Goal: Ask a question

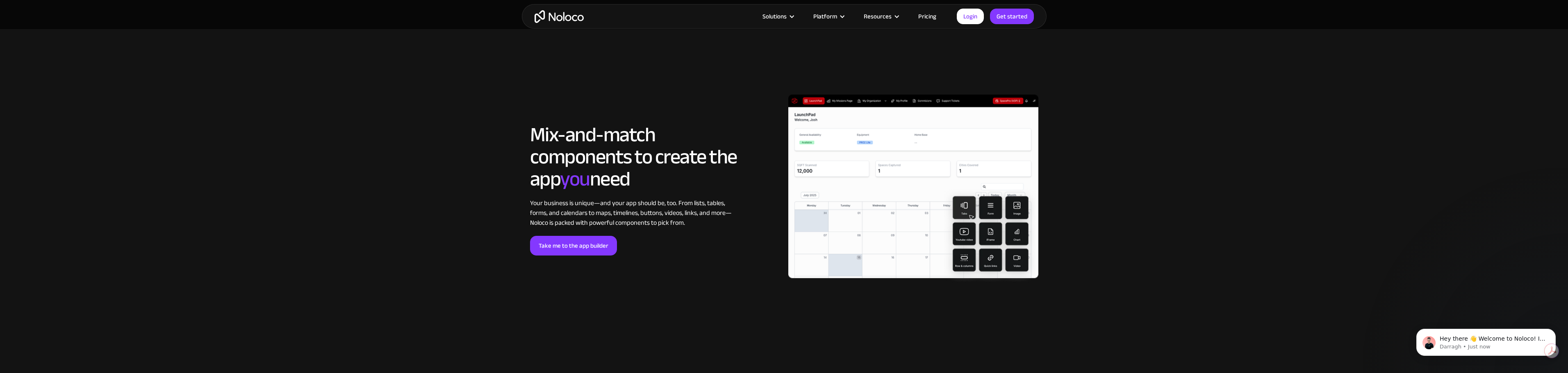
scroll to position [1801, 0]
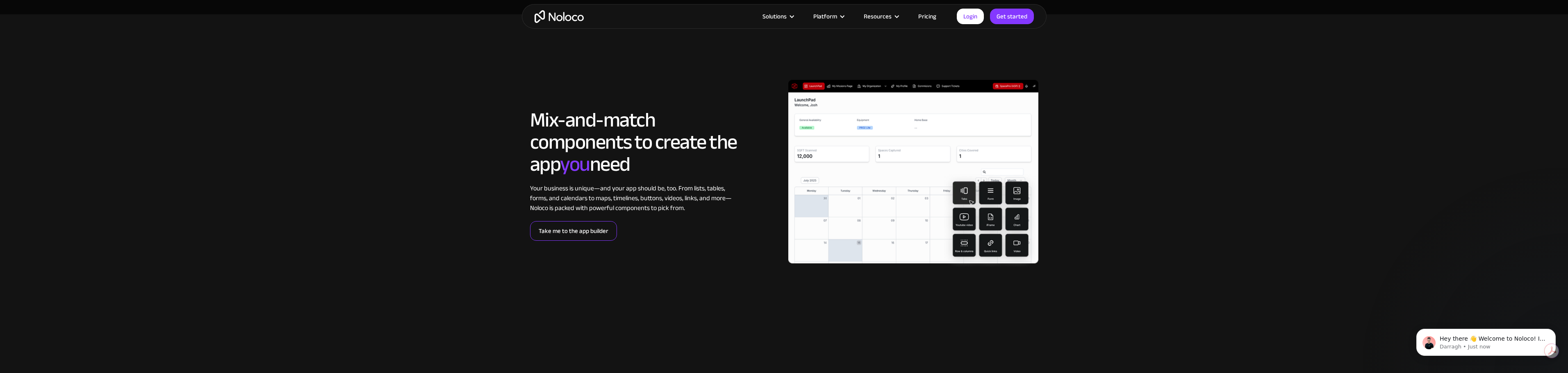
click at [573, 235] on link "Take me to the app builder" at bounding box center [573, 231] width 87 height 19
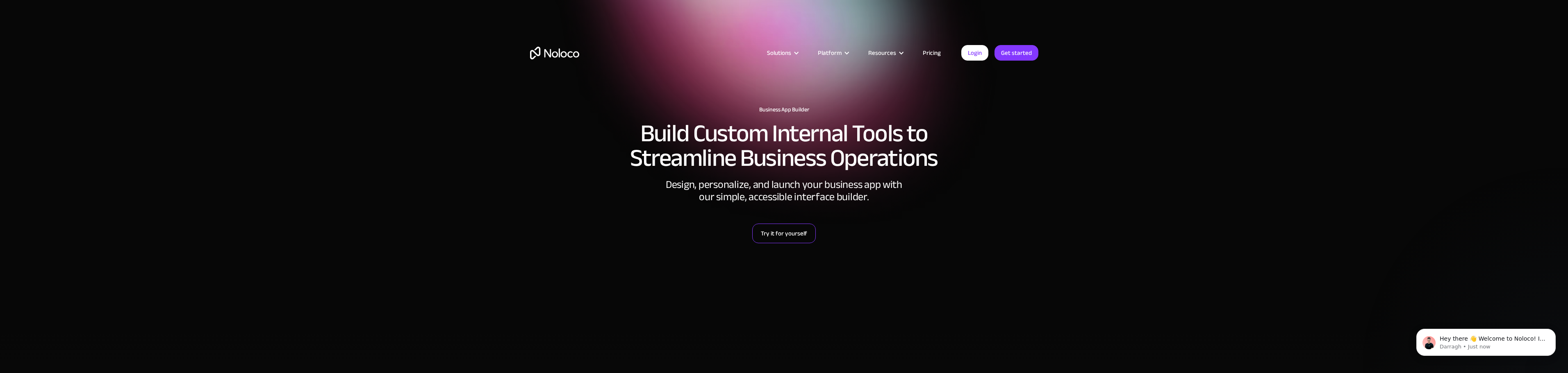
click at [792, 229] on link "Try it for yourself" at bounding box center [783, 233] width 63 height 19
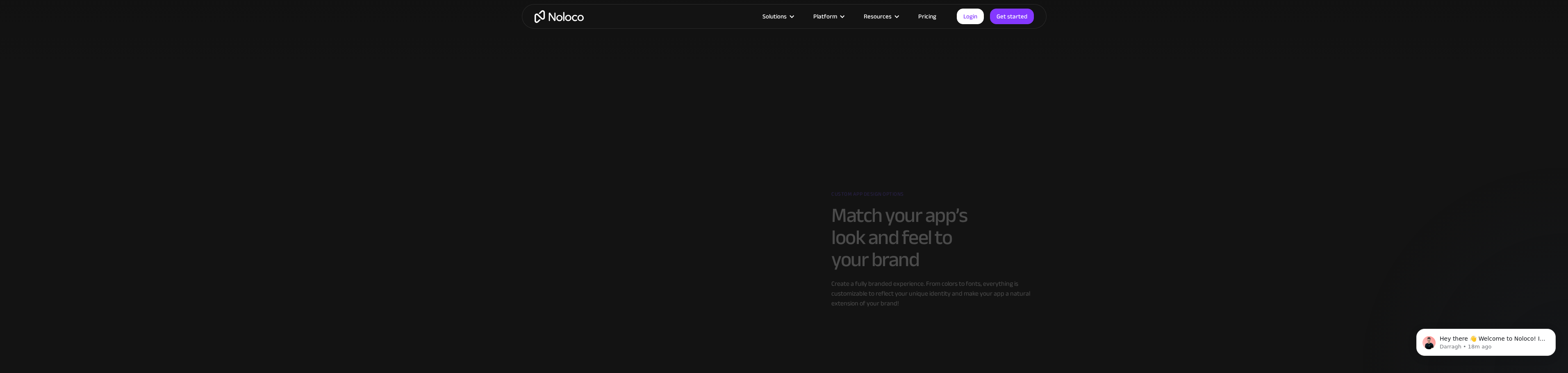
scroll to position [737, 0]
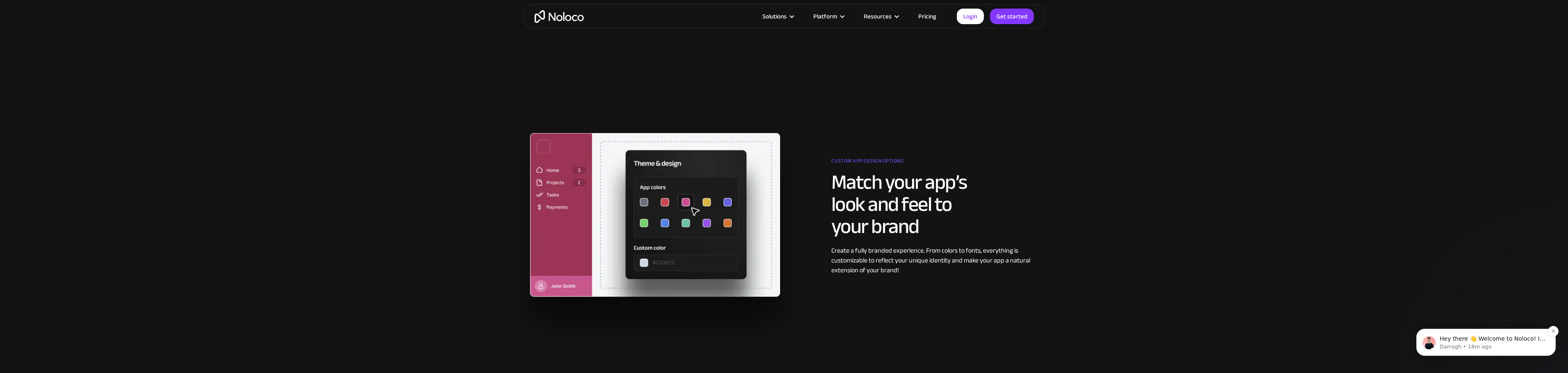
click at [1449, 345] on p "Darragh • 18m ago" at bounding box center [1492, 347] width 105 height 8
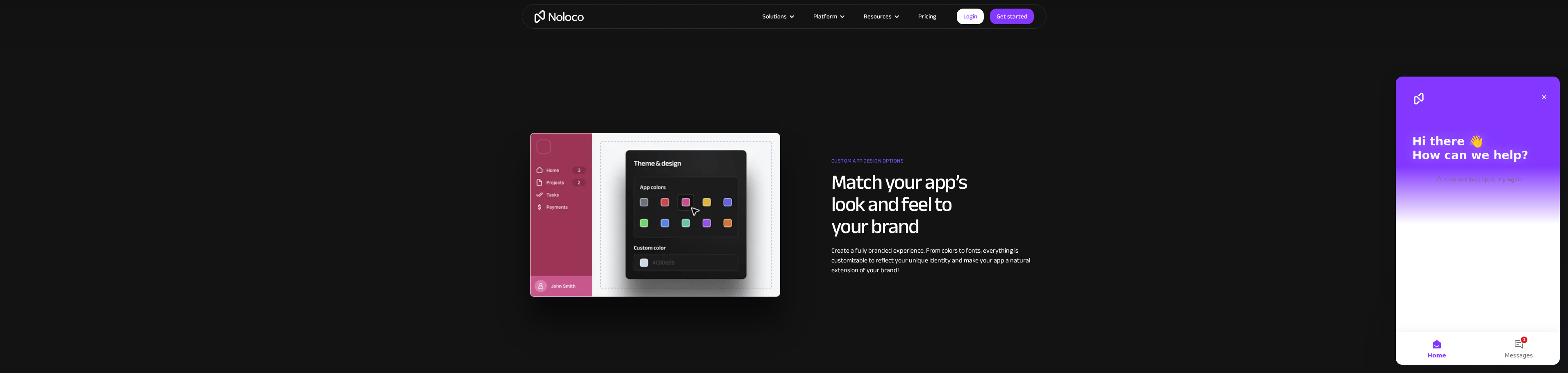
scroll to position [0, 0]
click at [1442, 272] on div "Hi there 👋 How can we help? Couldn't load apps. Try Again" at bounding box center [1478, 204] width 164 height 255
click at [1449, 194] on div "Hi there 👋 How can we help?" at bounding box center [1478, 150] width 148 height 147
click at [1501, 244] on div "Hi there 👋 How can we help? Couldn't load apps. Try Again" at bounding box center [1478, 204] width 164 height 255
click at [1521, 343] on button "1 Messages" at bounding box center [1518, 349] width 82 height 33
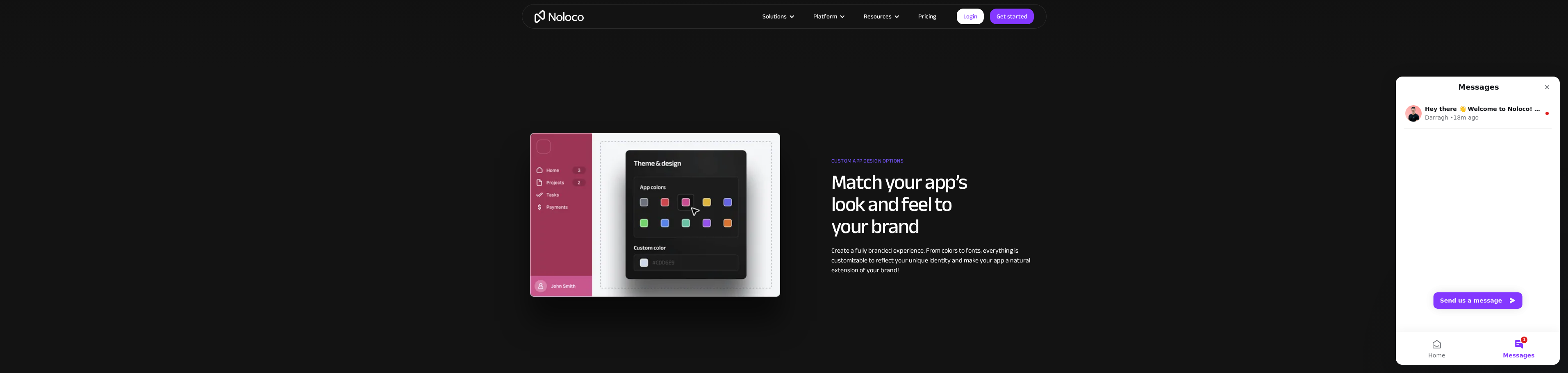
click at [1461, 201] on div "Hey there 👋 Welcome to Noloco! If you have any questions, just reply to this me…" at bounding box center [1478, 215] width 164 height 233
click at [1466, 298] on button "Send us a message" at bounding box center [1478, 300] width 89 height 16
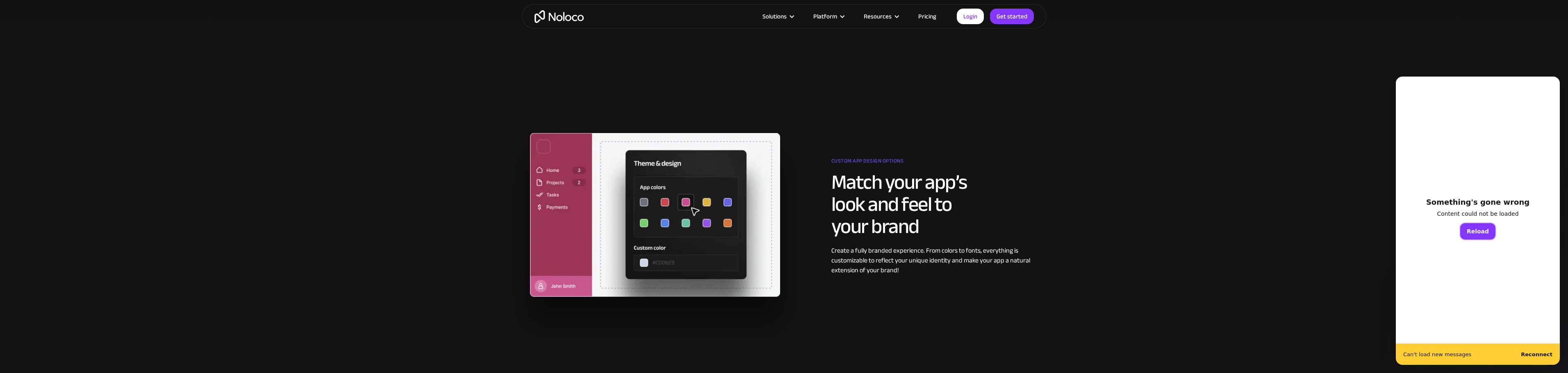
click at [1478, 232] on button "Reload" at bounding box center [1478, 231] width 35 height 16
click at [1441, 281] on div "Something's gone wrong Content could not be loaded Reload" at bounding box center [1478, 223] width 164 height 241
click at [1534, 357] on b "Reconnect" at bounding box center [1537, 354] width 31 height 6
click at [1533, 356] on b "Reconnect" at bounding box center [1537, 354] width 31 height 6
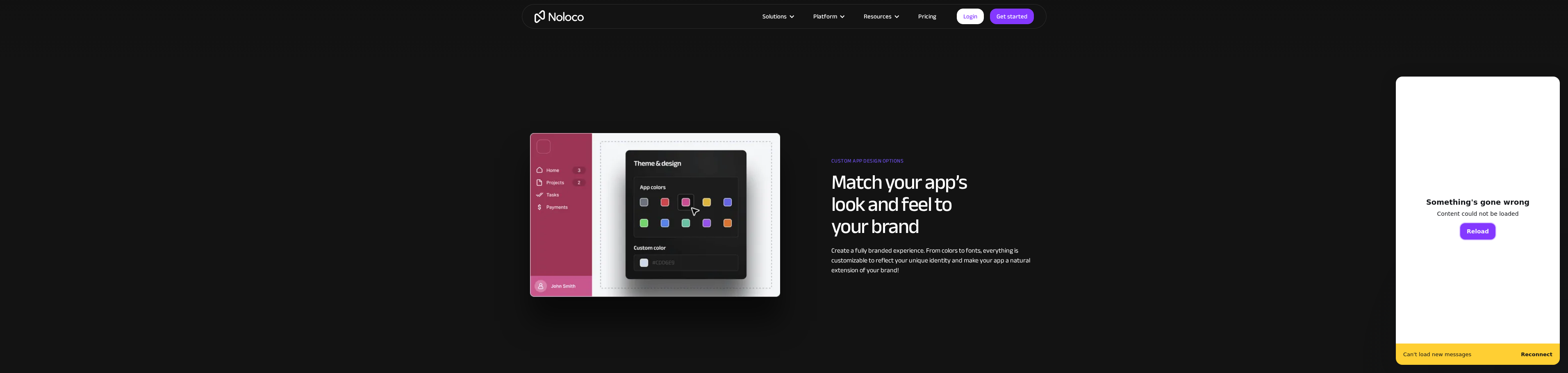
click at [1482, 228] on button "Reload" at bounding box center [1478, 231] width 35 height 16
click at [1339, 212] on section "Custom app design options Match your app’s look and feel to your brand Create a…" at bounding box center [784, 215] width 1568 height 295
click at [1462, 144] on div "Something's gone wrong Content could not be loaded Reload" at bounding box center [1478, 223] width 164 height 241
click at [1476, 234] on button "Reload" at bounding box center [1478, 231] width 35 height 16
click at [1142, 156] on section "Custom app design options Match your app’s look and feel to your brand Create a…" at bounding box center [784, 215] width 1568 height 295
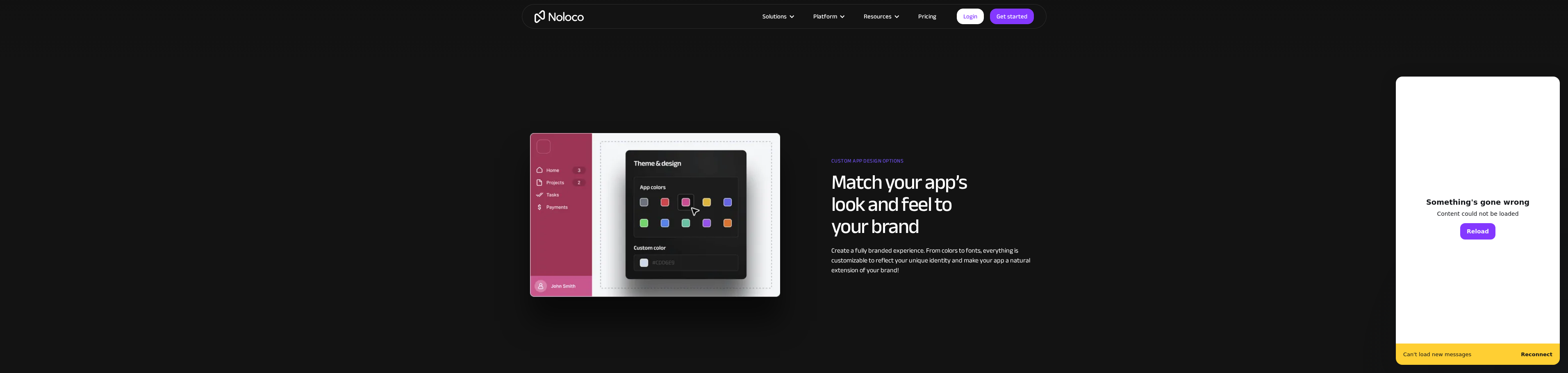
click at [274, 79] on section "Custom app design options Match your app’s look and feel to your brand Create a…" at bounding box center [784, 215] width 1568 height 295
drag, startPoint x: 1112, startPoint y: 201, endPoint x: 1083, endPoint y: 189, distance: 31.4
click at [1111, 201] on section "Custom app design options Match your app’s look and feel to your brand Create a…" at bounding box center [784, 215] width 1568 height 295
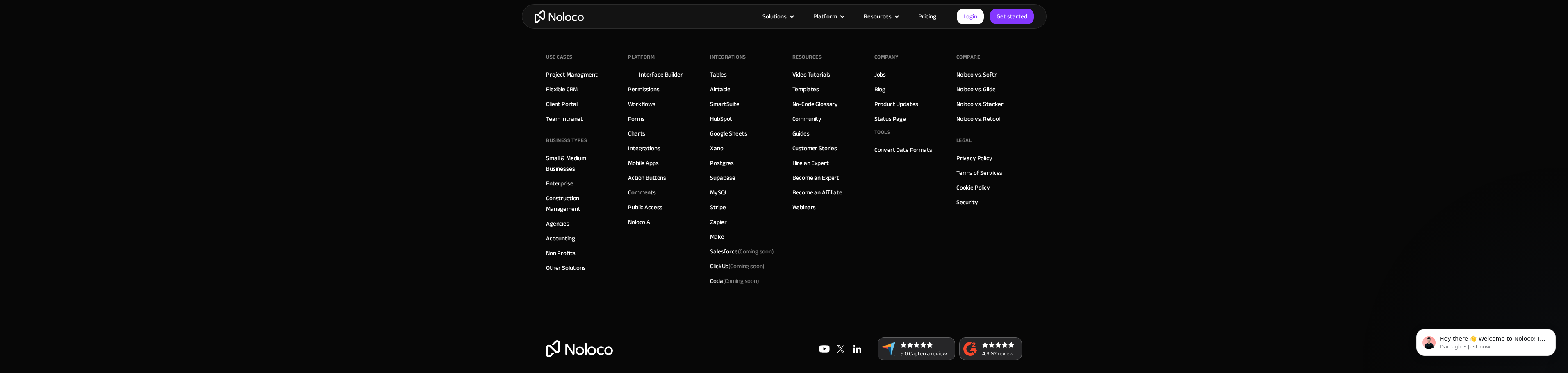
scroll to position [3007, 0]
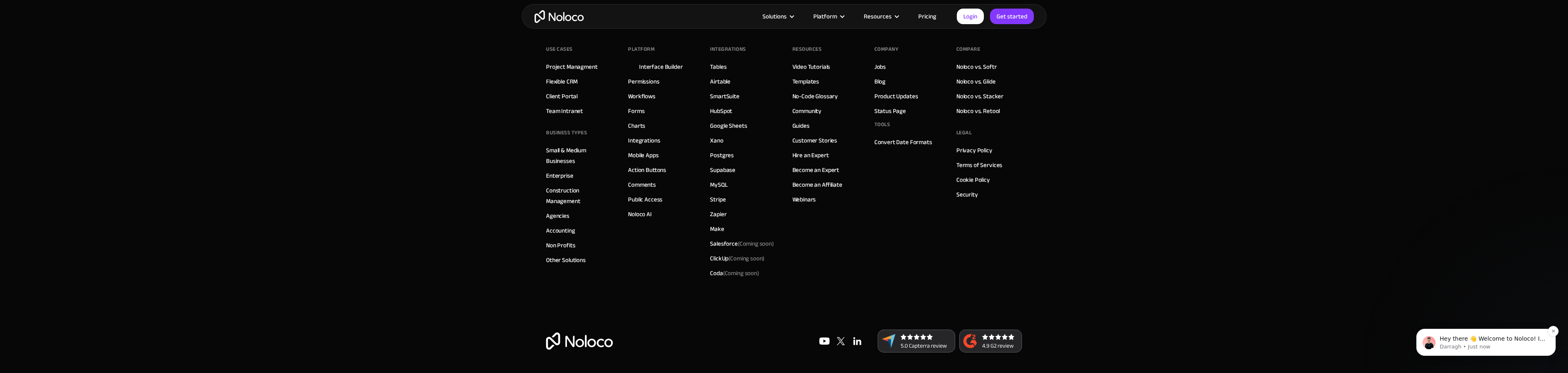
click at [1482, 340] on span "Hey there 👋 Welcome to Noloco! If you have any questions, just reply to this me…" at bounding box center [1492, 351] width 105 height 31
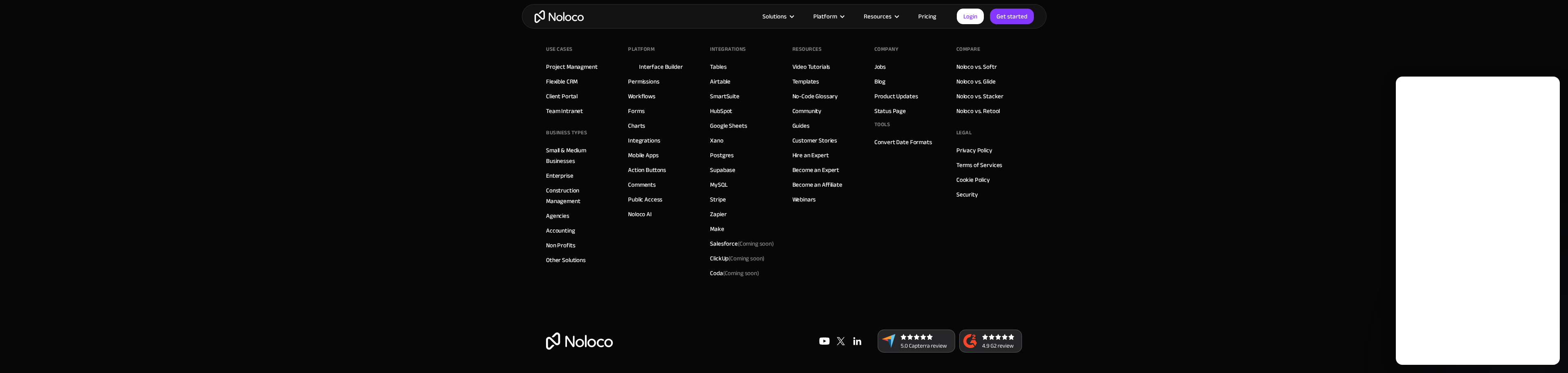
scroll to position [0, 0]
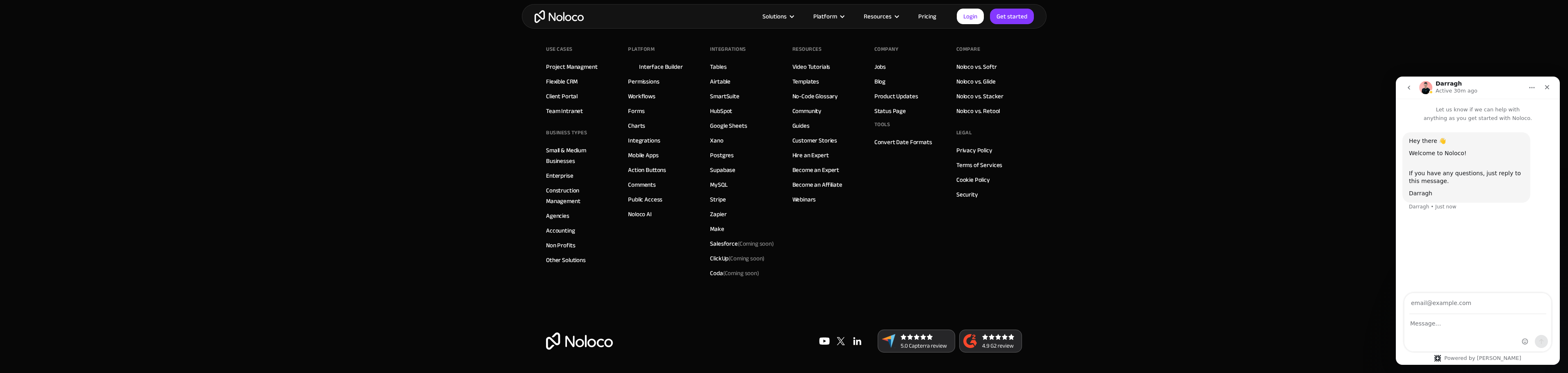
click at [1425, 300] on input "Your email" at bounding box center [1478, 303] width 137 height 21
type input "[PERSON_NAME][EMAIL_ADDRESS][DOMAIN_NAME]"
click at [1431, 329] on div "Intercom messenger" at bounding box center [1478, 333] width 147 height 37
click at [1433, 322] on textarea "Message…" at bounding box center [1478, 322] width 147 height 14
type textarea "Do you offer a demo of this system?"
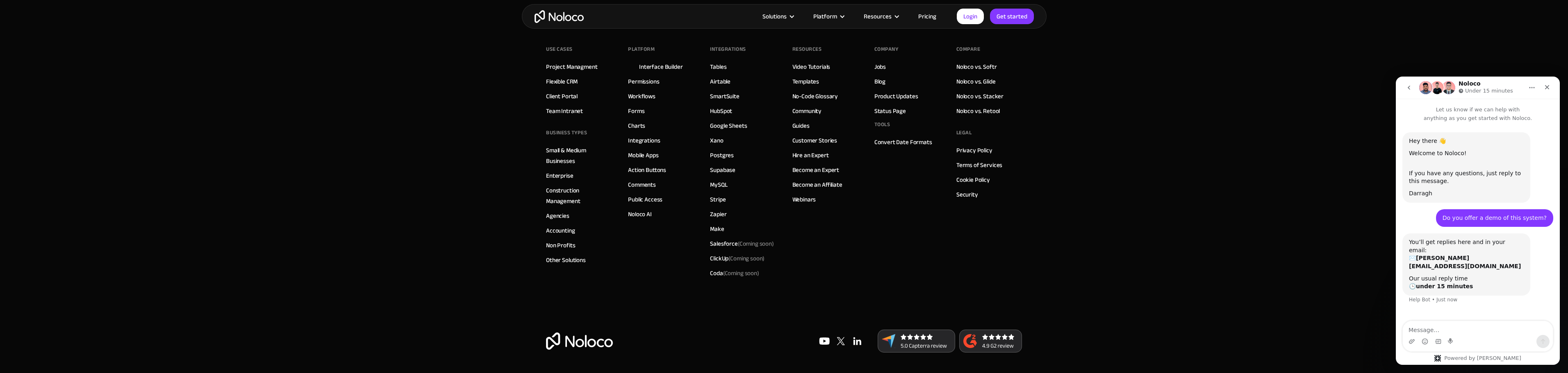
click at [1067, 127] on footer "Use Cases Project Managment Flexible CRM Client Portal Team Intranet BUSINESS T…" at bounding box center [784, 196] width 1568 height 355
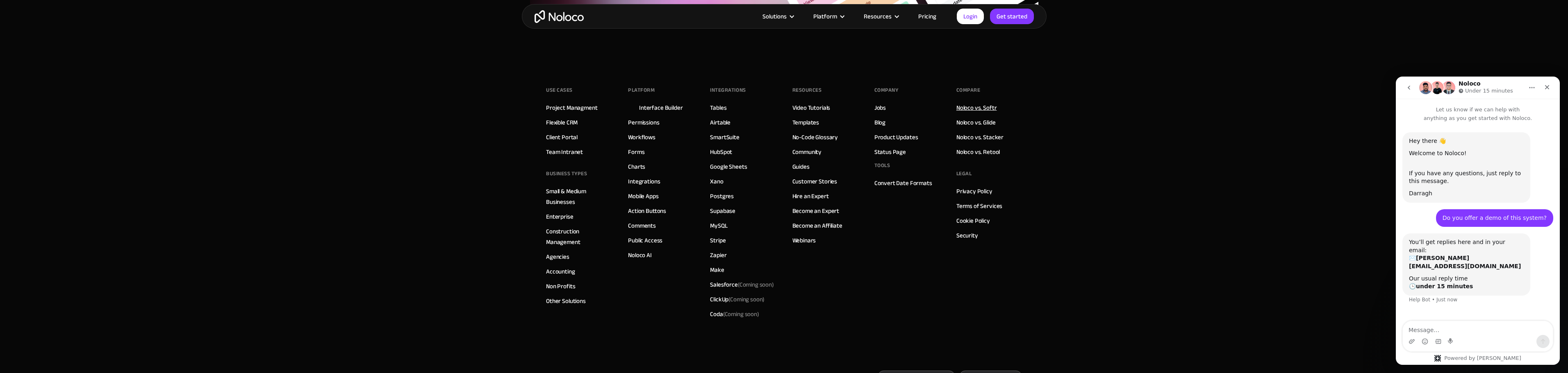
click at [989, 107] on link "Noloco vs. Softr" at bounding box center [977, 107] width 41 height 11
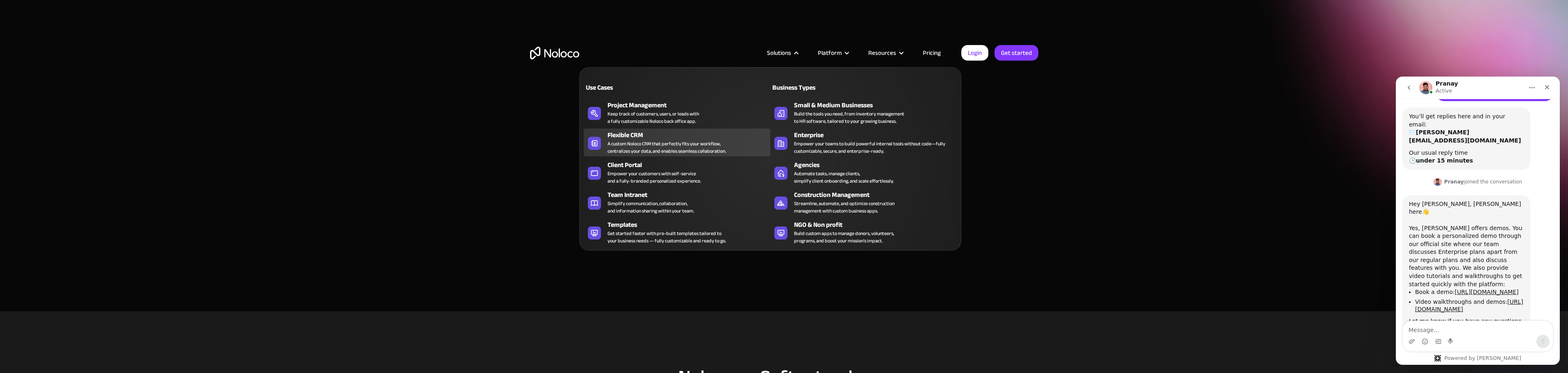
scroll to position [128, 0]
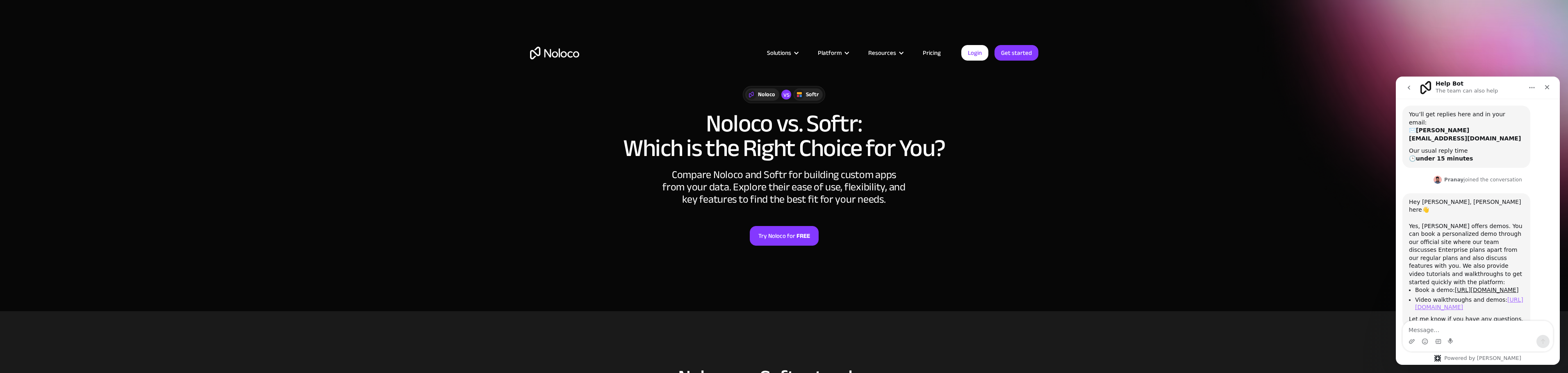
click at [1476, 297] on link "https://noloco.io/video-categories/demos" at bounding box center [1469, 303] width 108 height 14
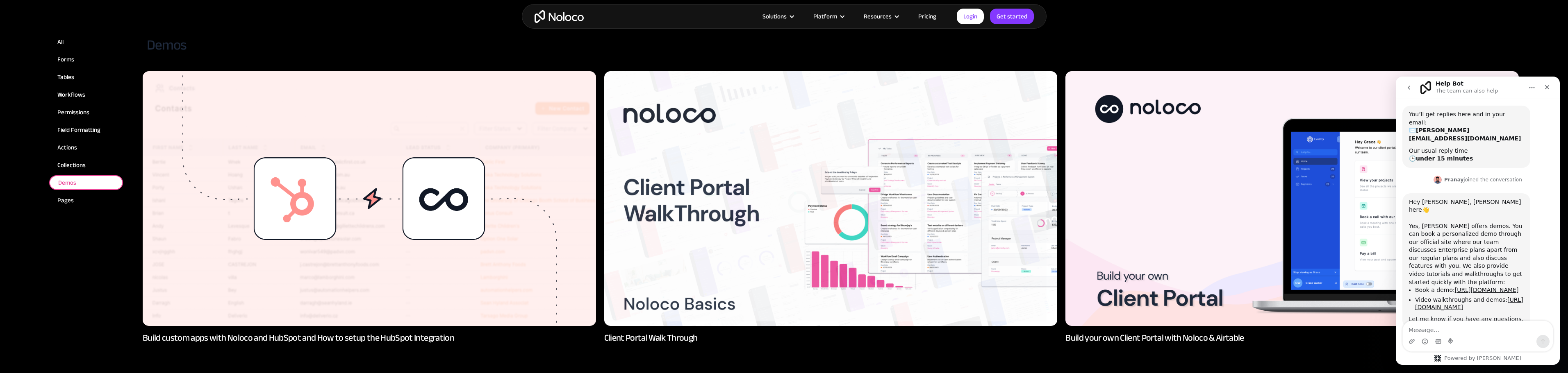
scroll to position [246, 0]
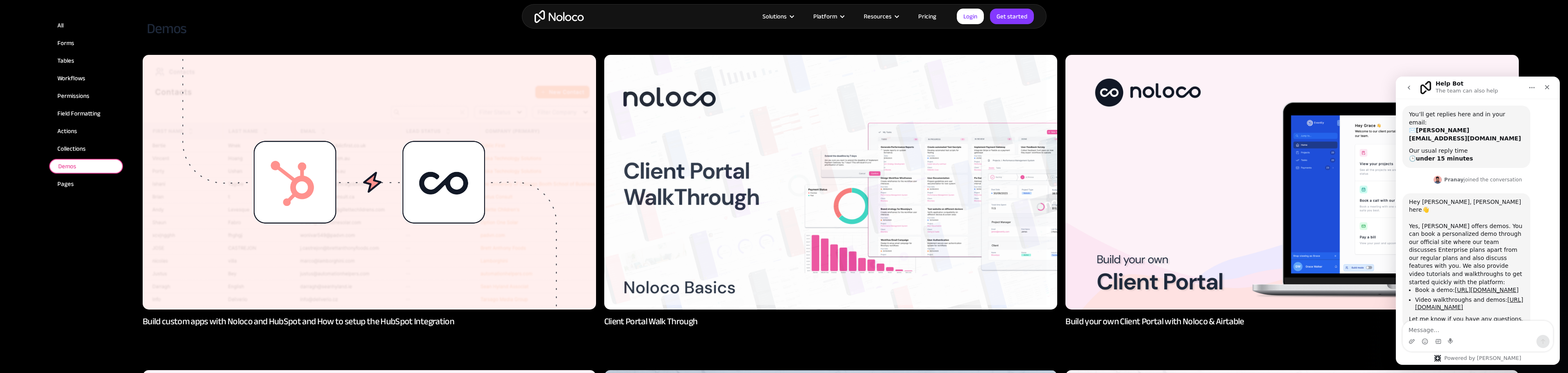
click at [1432, 328] on textarea "Message…" at bounding box center [1478, 328] width 150 height 14
type textarea "thanks, ill take a look at the videos and then book a demo"
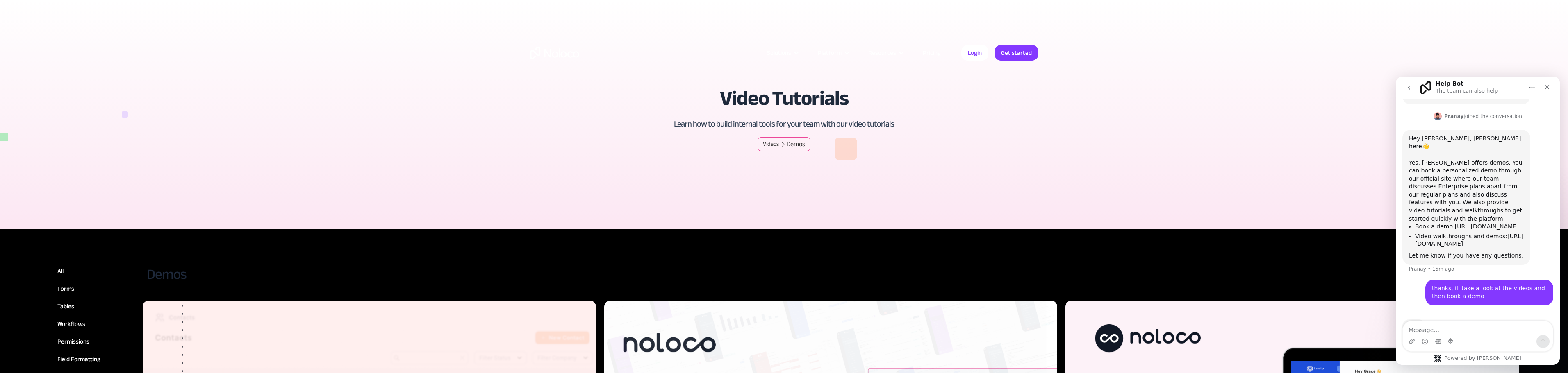
scroll to position [192, 0]
